Goal: Information Seeking & Learning: Find specific fact

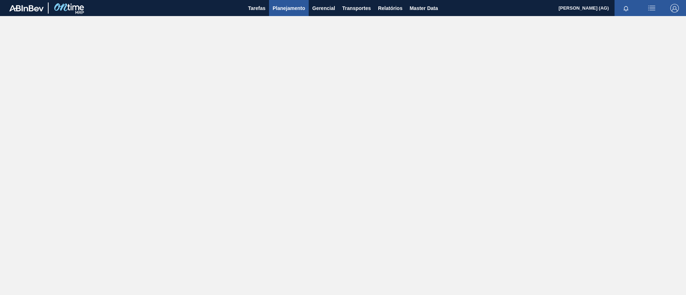
click at [297, 5] on span "Planejamento" at bounding box center [289, 8] width 33 height 9
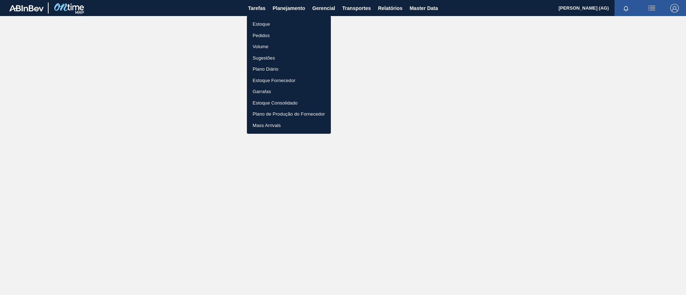
click at [276, 26] on li "Estoque" at bounding box center [289, 24] width 84 height 11
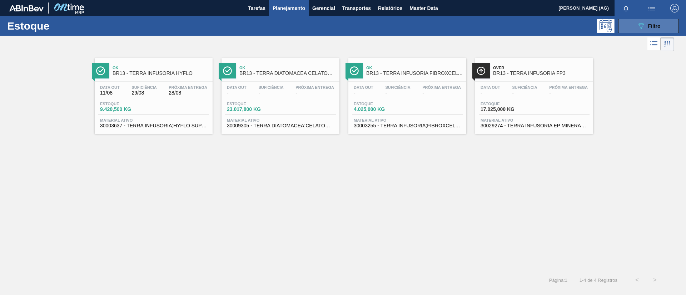
click at [664, 21] on button "089F7B8B-B2A5-4AFE-B5C0-19BA573D28AC Filtro" at bounding box center [648, 26] width 61 height 14
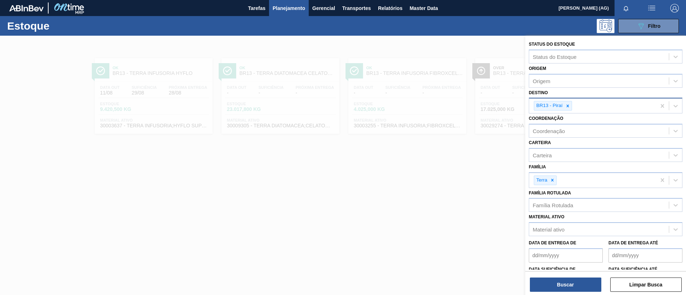
click at [568, 105] on icon at bounding box center [567, 106] width 3 height 3
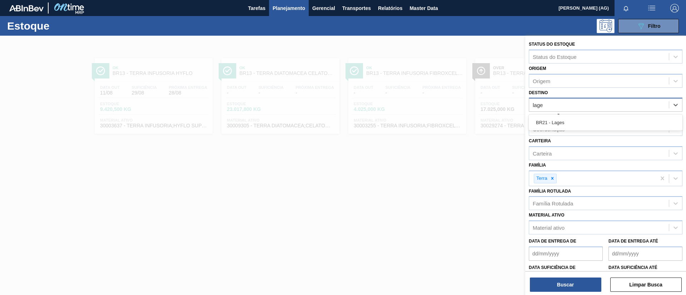
type input "lages"
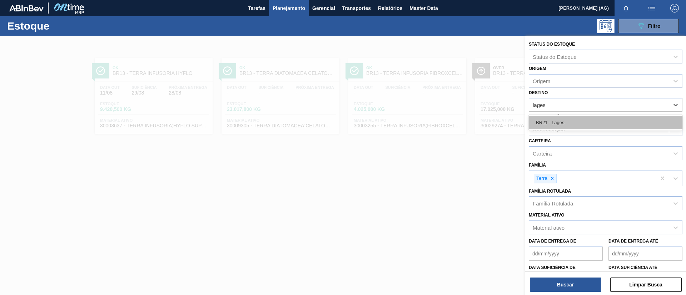
click at [584, 120] on div "BR21 - Lages" at bounding box center [606, 122] width 154 height 13
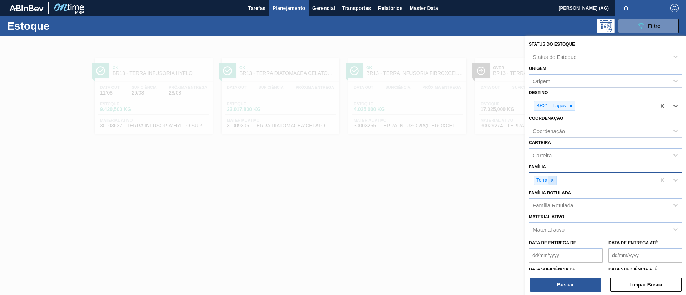
click at [553, 178] on icon at bounding box center [552, 180] width 5 height 5
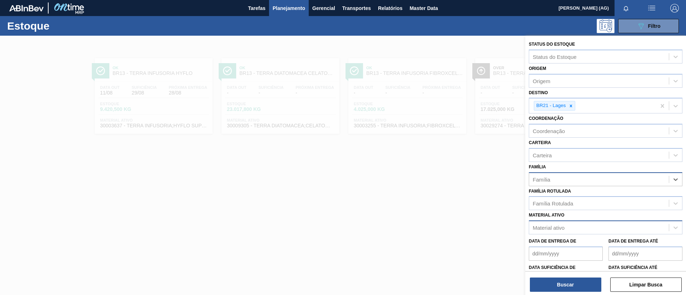
click at [562, 227] on div "Material ativo" at bounding box center [549, 228] width 32 height 6
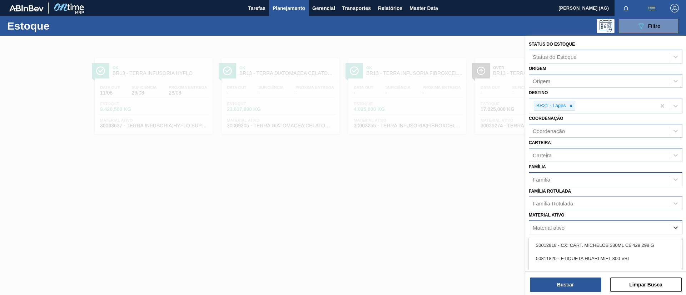
paste ativo "30034290"
type ativo "30034290"
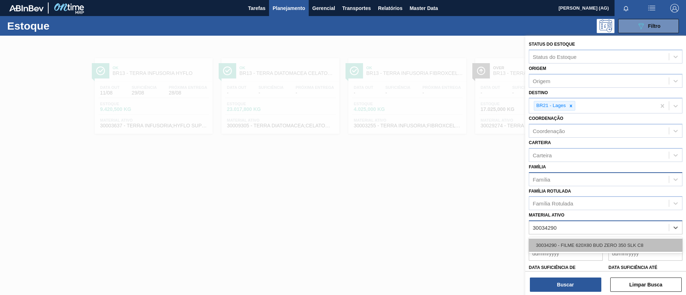
click at [563, 249] on div "30034290 - FILME 620X80 BUD ZERO 350 SLK C8" at bounding box center [606, 245] width 154 height 13
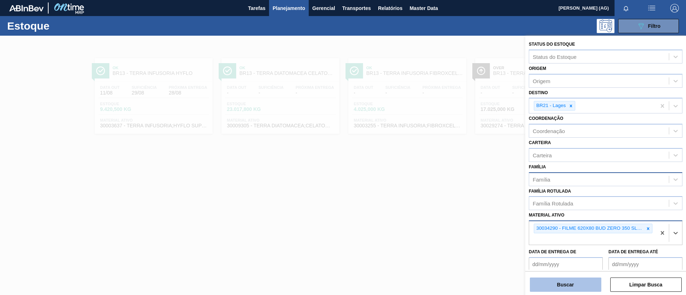
click at [568, 281] on button "Buscar" at bounding box center [565, 285] width 71 height 14
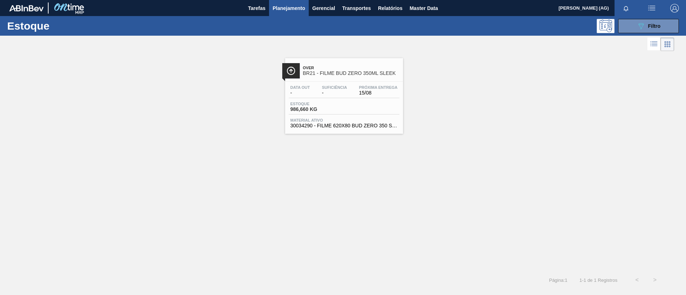
click at [290, 70] on img at bounding box center [291, 70] width 9 height 9
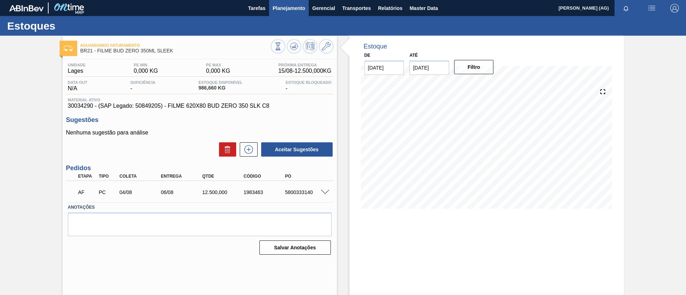
click at [302, 6] on span "Planejamento" at bounding box center [289, 8] width 33 height 9
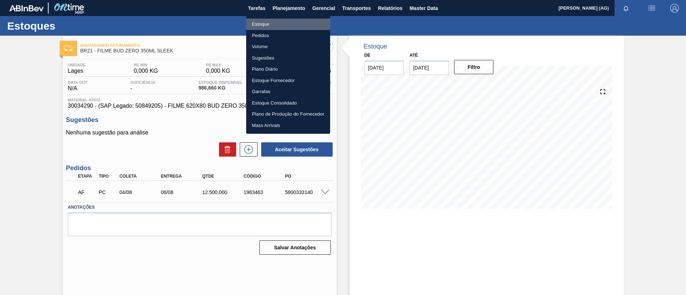
click at [298, 26] on li "Estoque" at bounding box center [288, 24] width 84 height 11
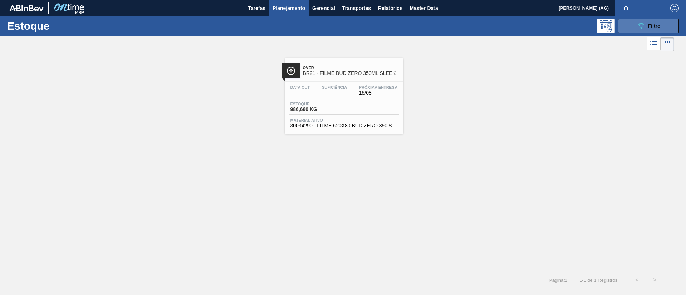
click at [645, 28] on div "089F7B8B-B2A5-4AFE-B5C0-19BA573D28AC Filtro" at bounding box center [649, 26] width 24 height 9
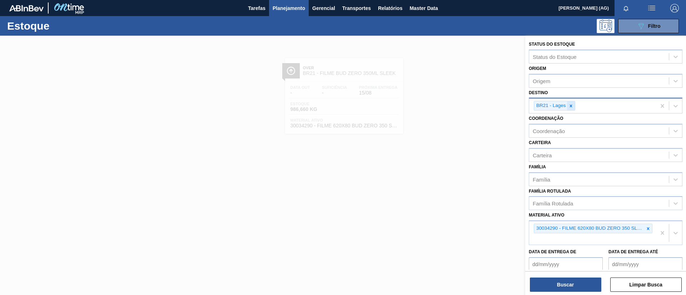
click at [572, 106] on icon at bounding box center [570, 106] width 5 height 5
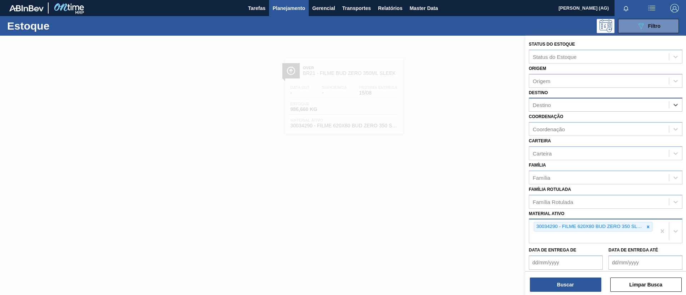
click at [649, 230] on div at bounding box center [648, 227] width 8 height 9
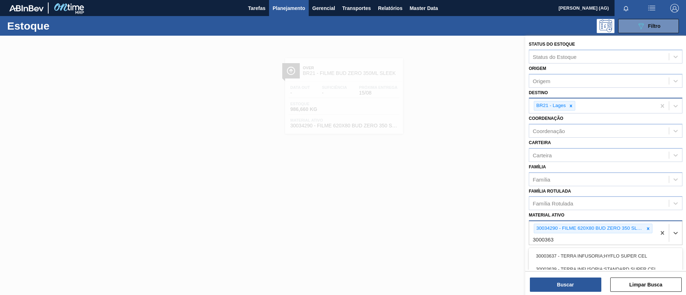
type ativo "30003637"
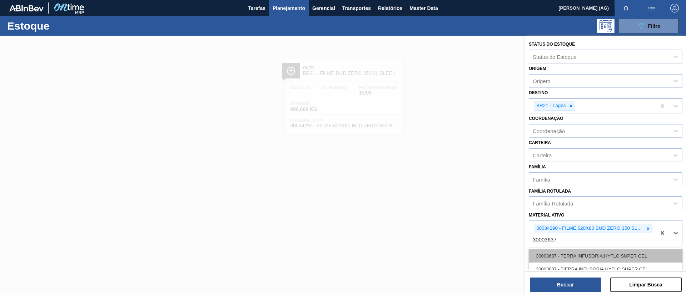
click at [632, 253] on div "30003637 - TERRA INFUSORIA;HYFLO SUPER CEL" at bounding box center [606, 256] width 154 height 13
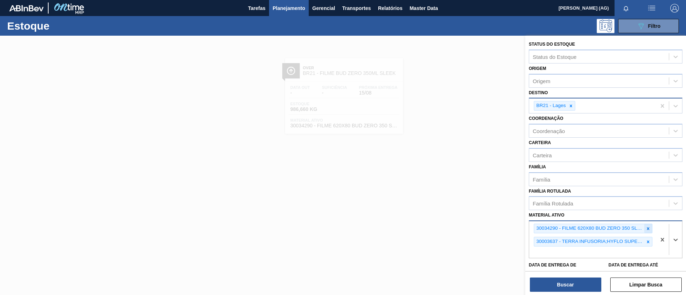
click at [647, 228] on icon at bounding box center [648, 229] width 3 height 3
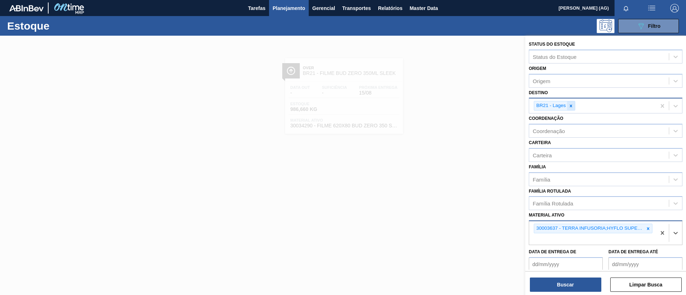
click at [572, 107] on icon at bounding box center [571, 106] width 3 height 3
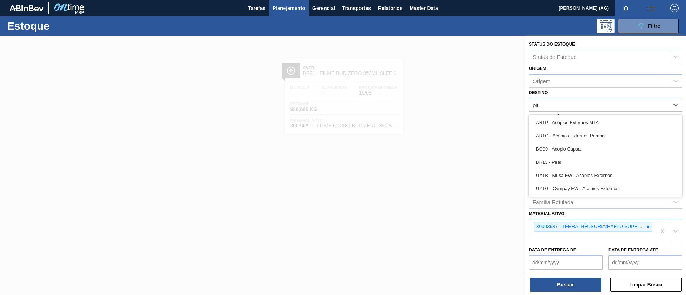
type input "pira"
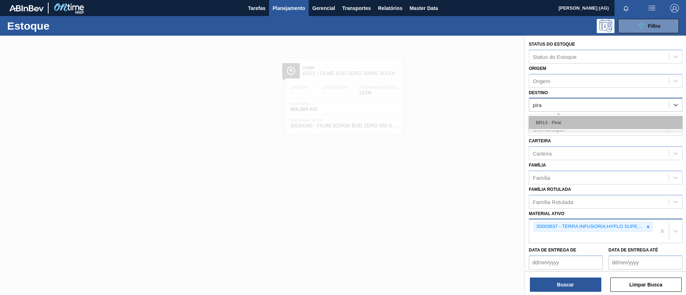
click at [575, 117] on div "BR13 - Piraí" at bounding box center [606, 122] width 154 height 13
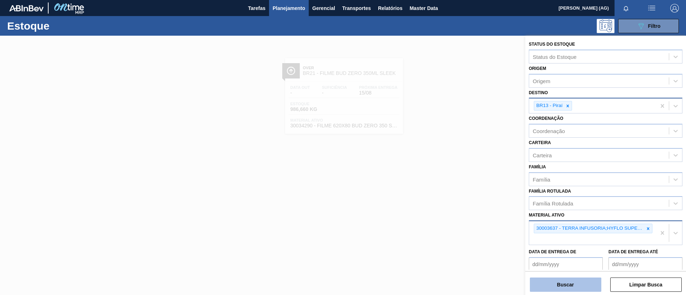
click at [582, 279] on button "Buscar" at bounding box center [565, 285] width 71 height 14
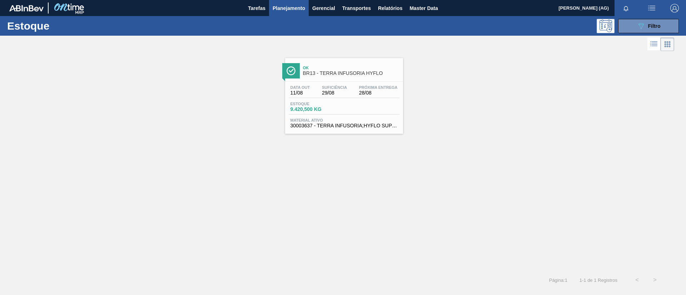
click at [296, 72] on div at bounding box center [291, 70] width 18 height 15
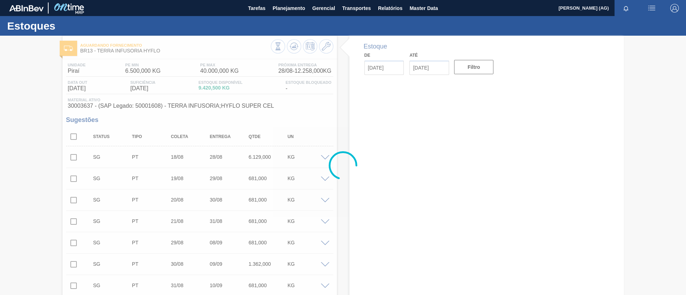
type input "[DATE]"
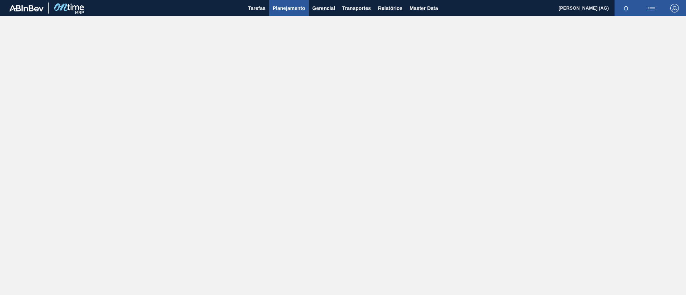
click at [284, 4] on span "Planejamento" at bounding box center [289, 8] width 33 height 9
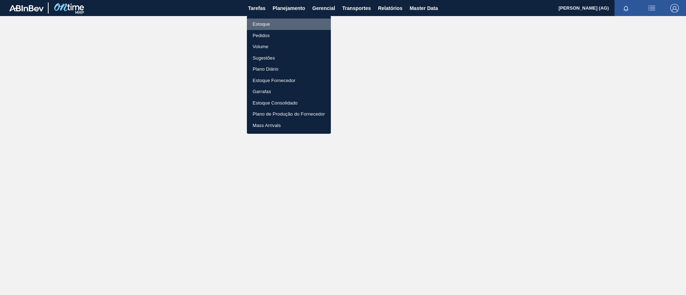
click at [283, 24] on li "Estoque" at bounding box center [289, 24] width 84 height 11
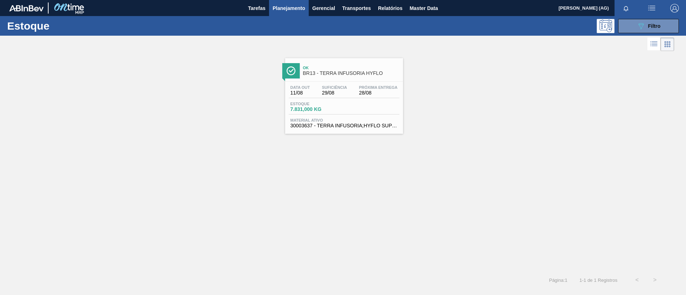
drag, startPoint x: 654, startPoint y: 28, endPoint x: 646, endPoint y: 76, distance: 49.6
click at [457, 28] on span "Filtro" at bounding box center [654, 26] width 13 height 6
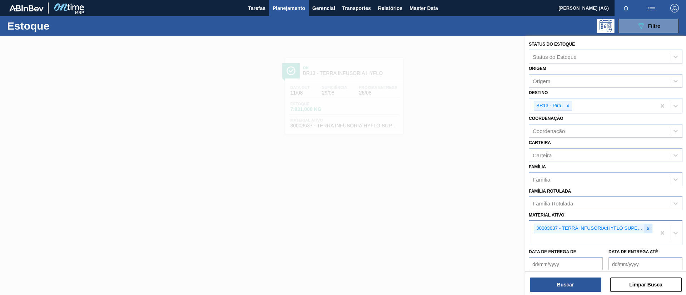
click at [457, 197] on icon at bounding box center [648, 229] width 5 height 5
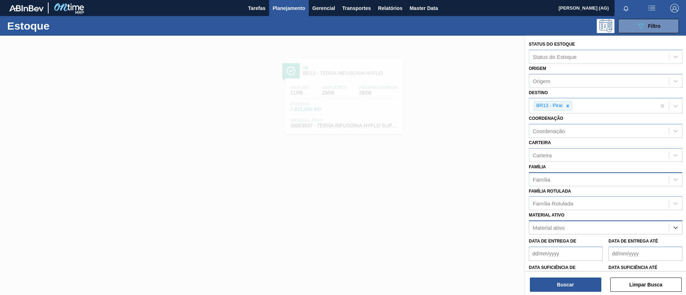
click at [457, 183] on div "Família" at bounding box center [599, 179] width 140 height 10
type input "terra"
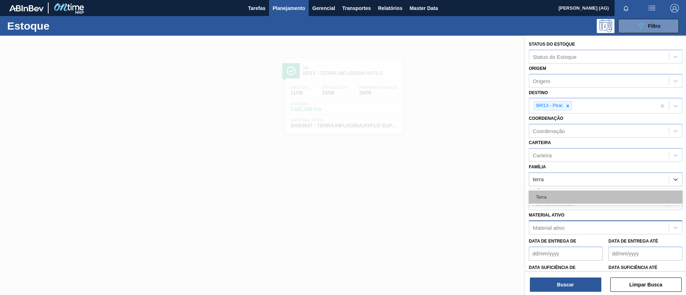
click at [457, 197] on div "Terra" at bounding box center [606, 197] width 154 height 13
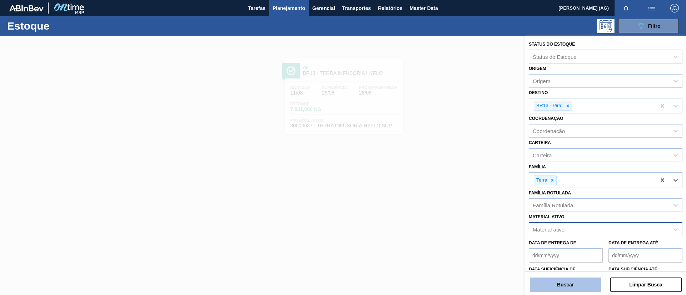
click at [457, 197] on button "Buscar" at bounding box center [565, 285] width 71 height 14
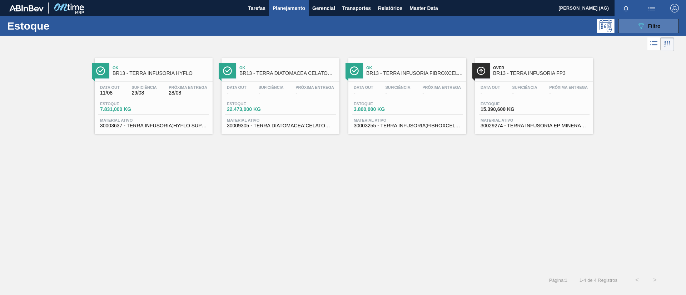
drag, startPoint x: 626, startPoint y: 26, endPoint x: 626, endPoint y: 32, distance: 5.4
click at [457, 26] on button "089F7B8B-B2A5-4AFE-B5C0-19BA573D28AC Filtro" at bounding box center [648, 26] width 61 height 14
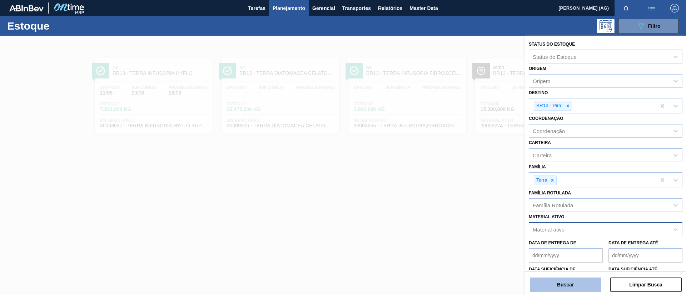
click at [457, 197] on button "Buscar" at bounding box center [565, 285] width 71 height 14
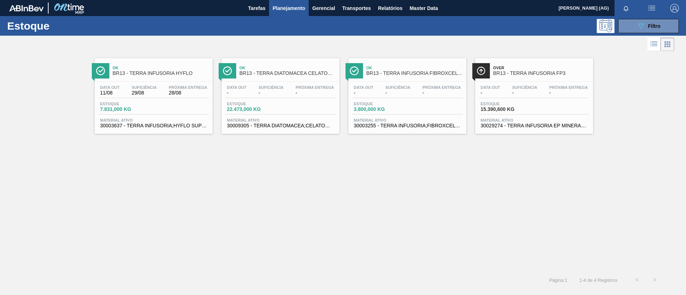
click at [225, 71] on img at bounding box center [227, 70] width 9 height 9
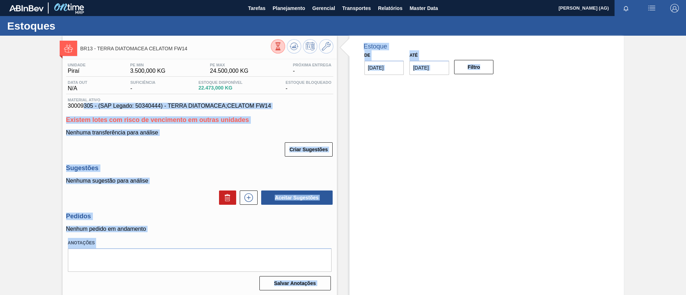
drag, startPoint x: 67, startPoint y: 108, endPoint x: 78, endPoint y: 106, distance: 11.6
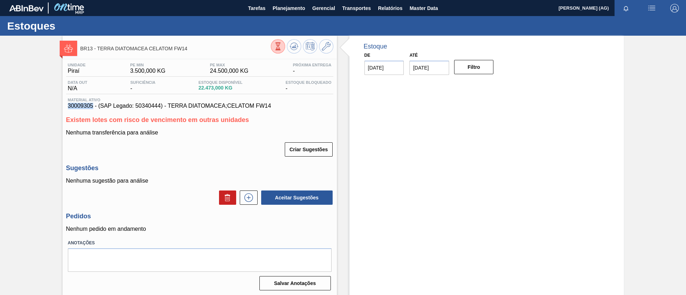
drag, startPoint x: 74, startPoint y: 106, endPoint x: 92, endPoint y: 107, distance: 18.3
click at [92, 107] on div "Material ativo 30009305 - (SAP Legado: 50340444) - TERRA DIATOMACEA;CELATOM FW14" at bounding box center [199, 103] width 267 height 11
copy span "30009305"
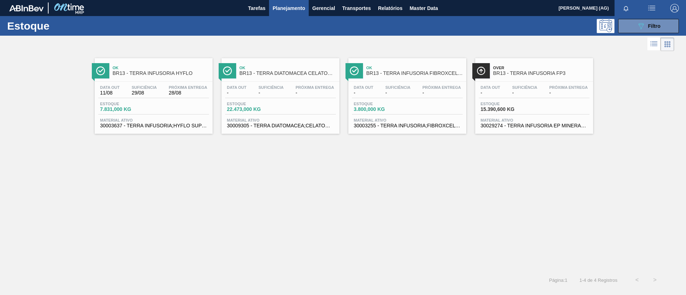
click at [98, 66] on img at bounding box center [100, 70] width 9 height 9
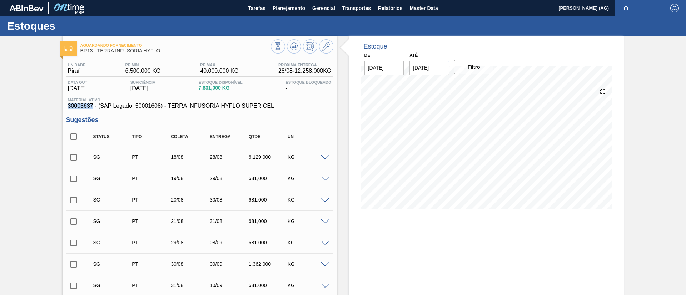
drag, startPoint x: 68, startPoint y: 104, endPoint x: 92, endPoint y: 109, distance: 24.7
click at [92, 109] on span "30003637 - (SAP Legado: 50001608) - TERRA INFUSORIA;HYFLO SUPER CEL" at bounding box center [200, 106] width 264 height 6
copy span "30003637"
